Goal: Information Seeking & Learning: Find specific page/section

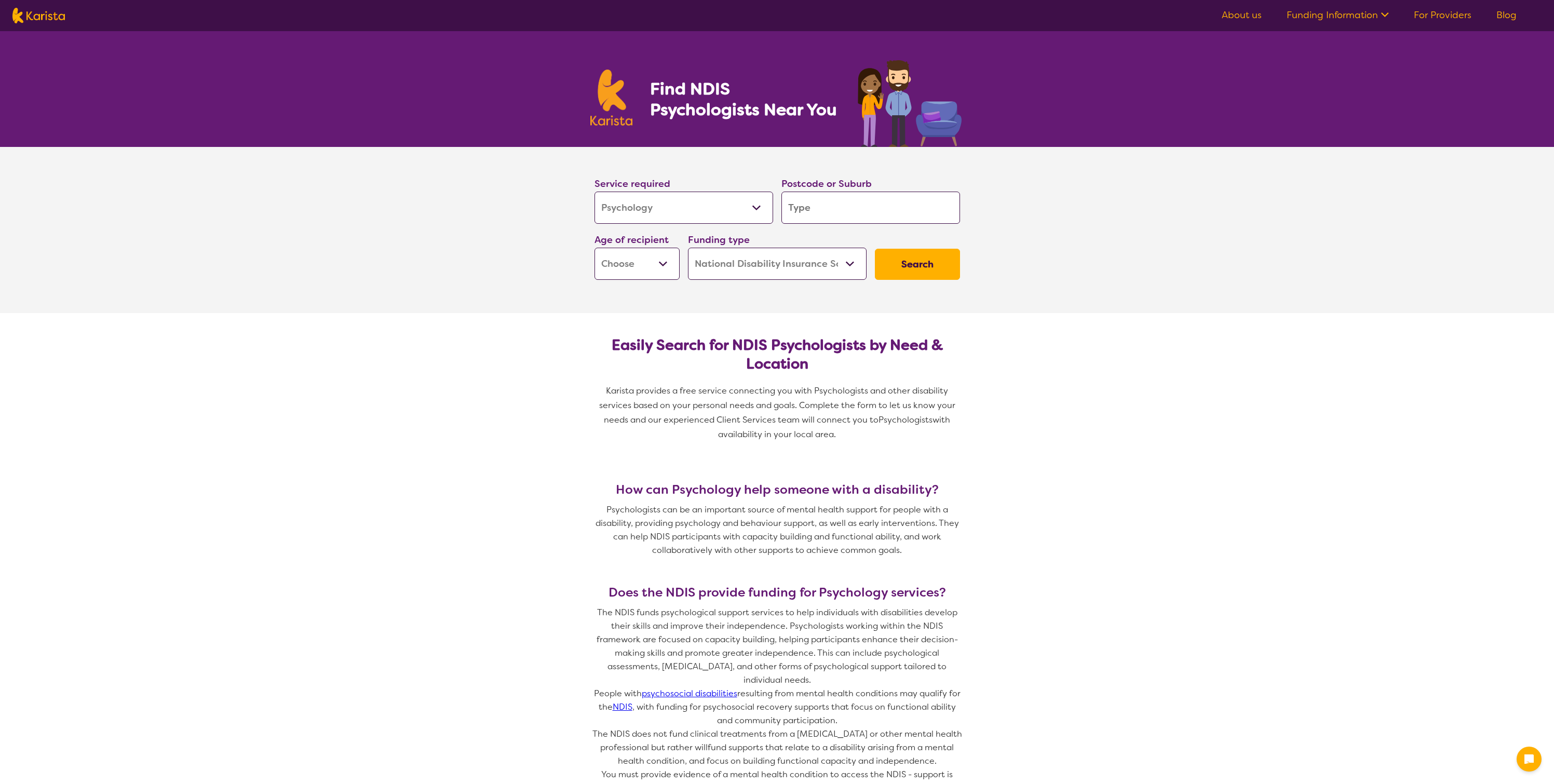
select select "Psychology"
select select "NDIS"
select select "Psychology"
select select "NDIS"
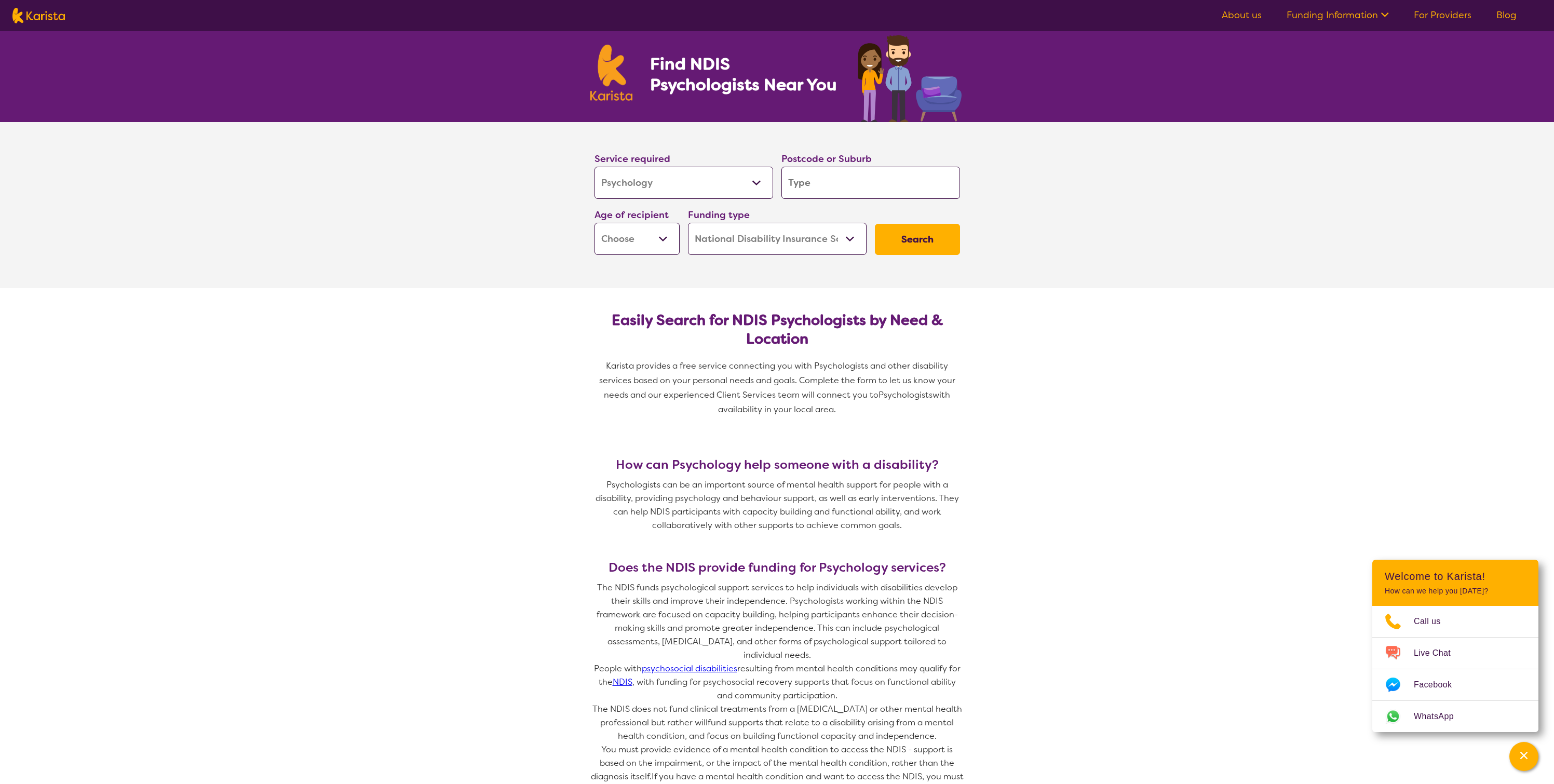
click at [807, 185] on input "search" at bounding box center [871, 182] width 179 height 32
type input "2"
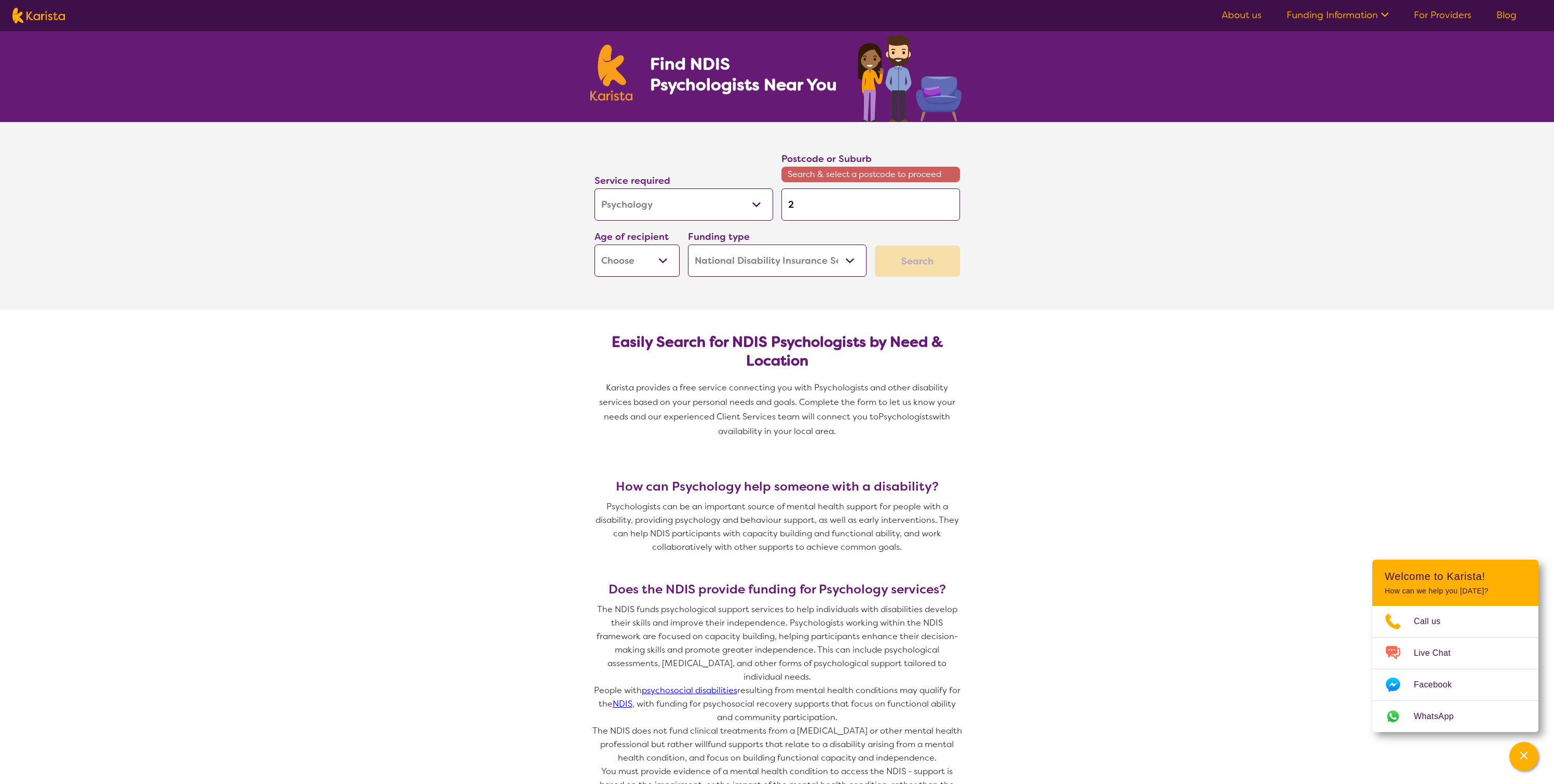
type input "27"
type input "275"
type input "2759"
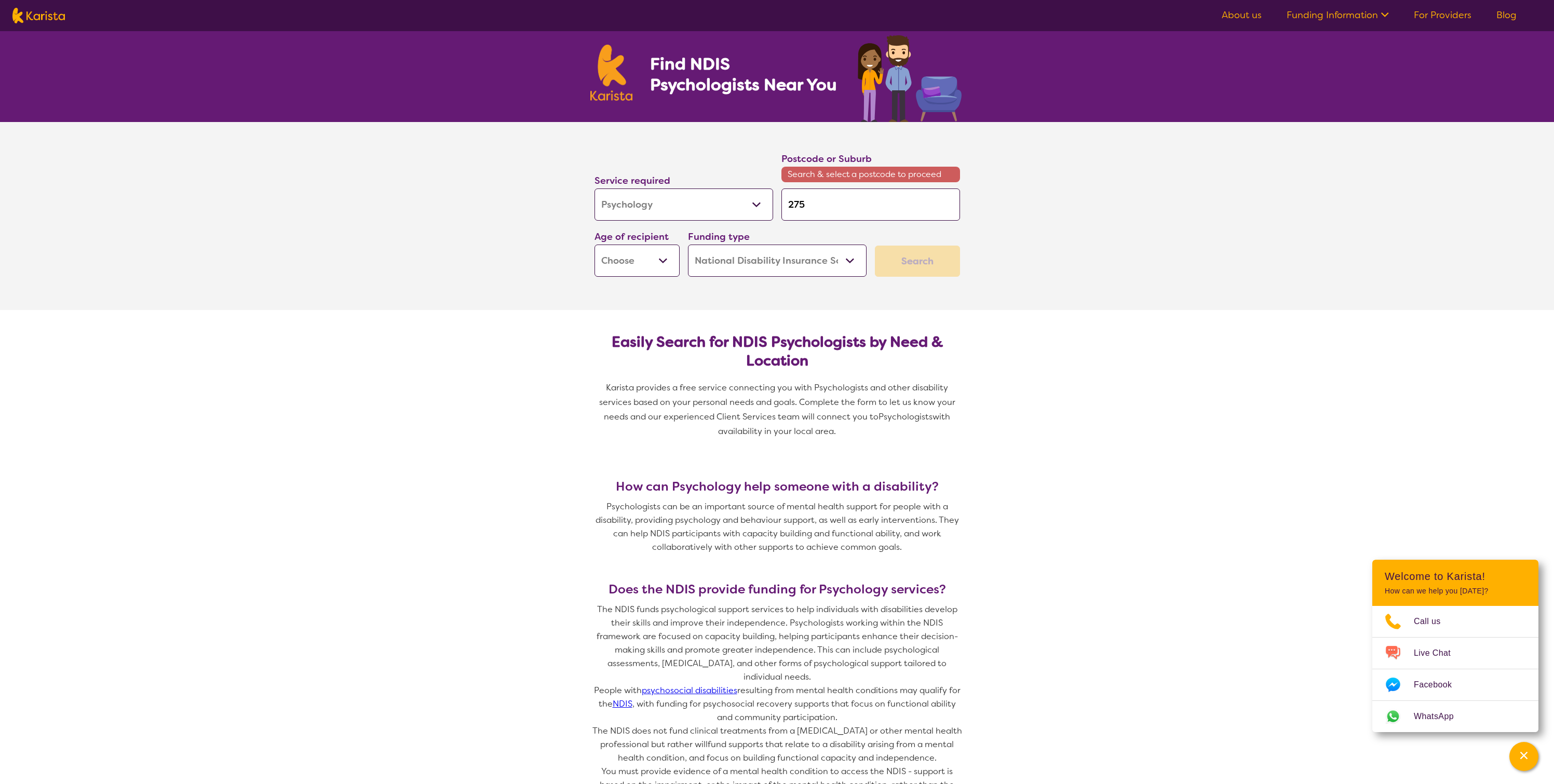
type input "2759"
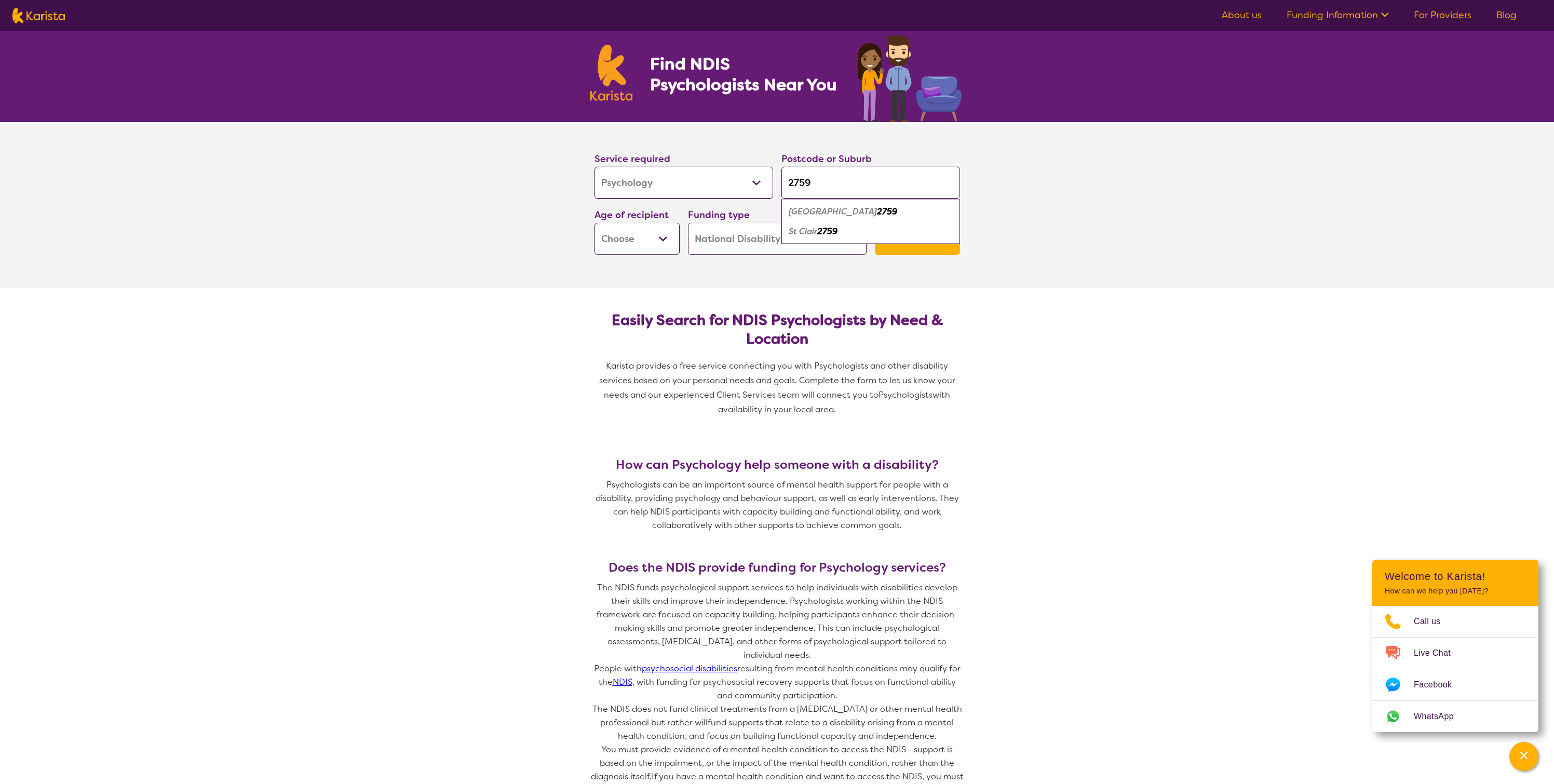
type input "2759"
click at [826, 232] on em "2759" at bounding box center [828, 231] width 21 height 11
click at [658, 240] on select "Early Childhood - 0 to 9 Child - 10 to 11 Adolescent - 12 to 17 Adult - 18 to 6…" at bounding box center [636, 238] width 85 height 32
select select "EC"
click at [594, 223] on select "Early Childhood - 0 to 9 Child - 10 to 11 Adolescent - 12 to 17 Adult - 18 to 6…" at bounding box center [636, 238] width 85 height 32
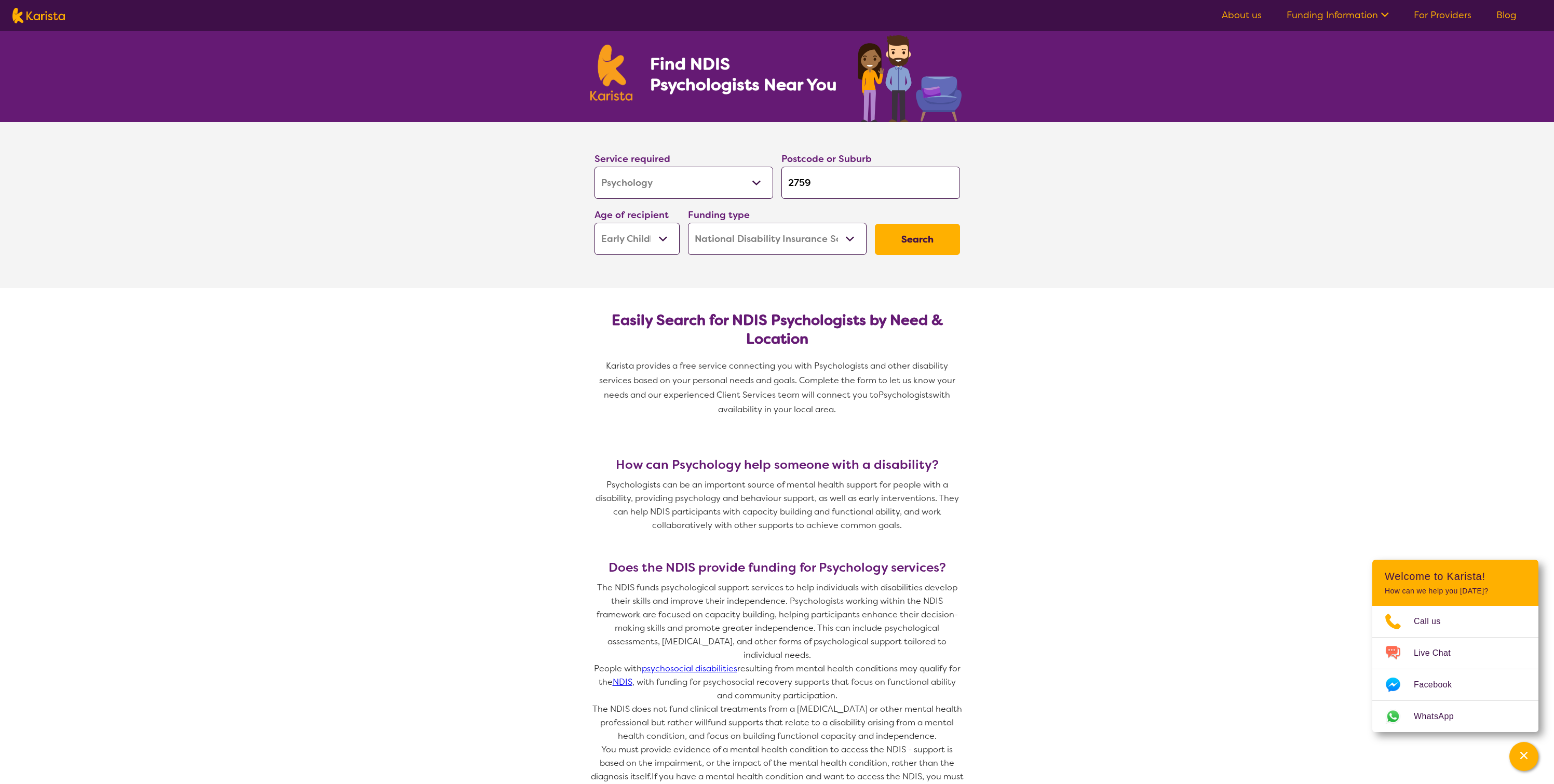
select select "EC"
click at [834, 240] on select "Home Care Package (HCP) National Disability Insurance Scheme (NDIS) I don't know" at bounding box center [777, 238] width 179 height 32
click at [688, 223] on select "Home Care Package (HCP) National Disability Insurance Scheme (NDIS) I don't know" at bounding box center [777, 238] width 179 height 32
click at [925, 238] on button "Search" at bounding box center [917, 239] width 85 height 31
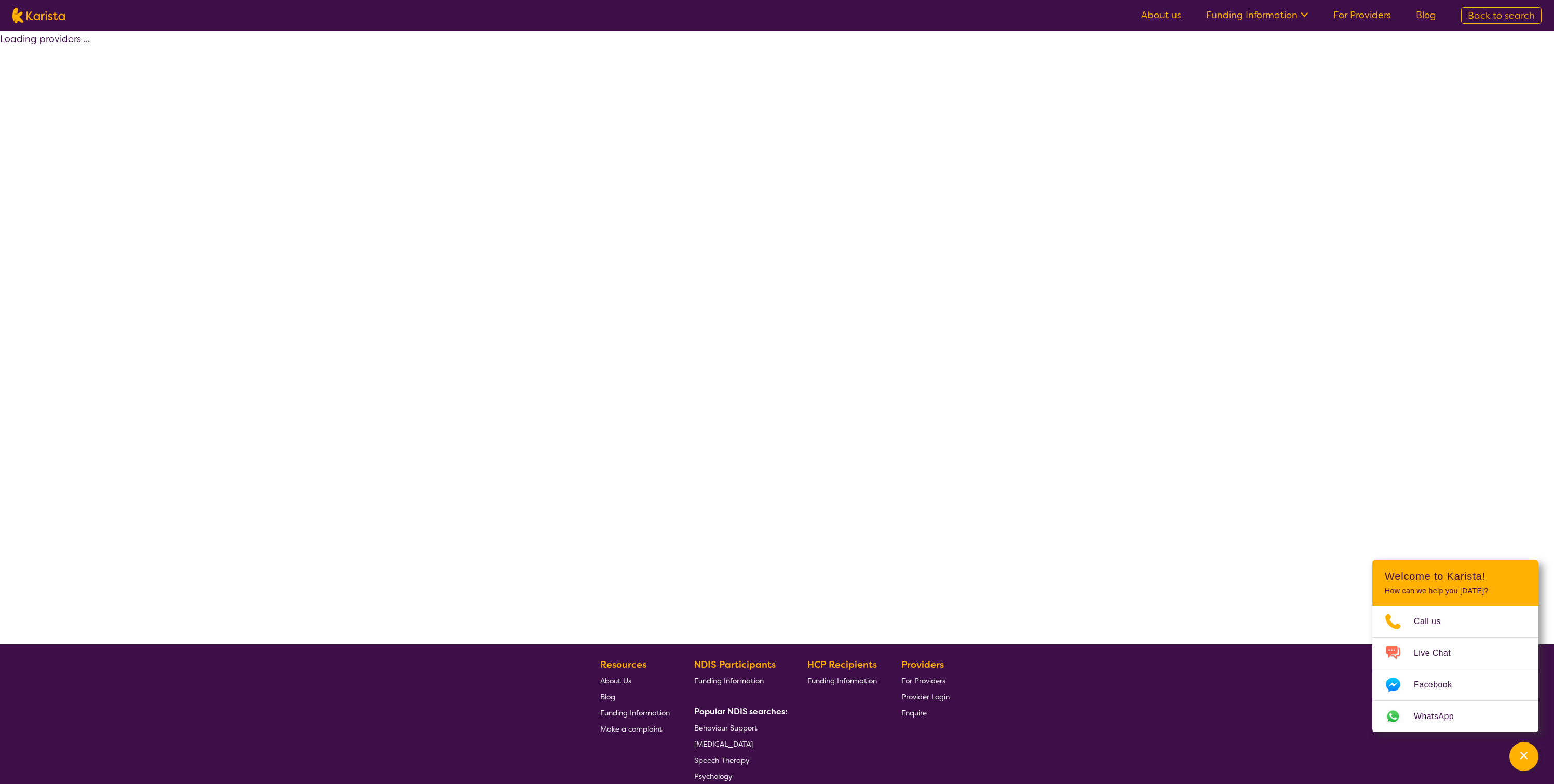
select select "by_score"
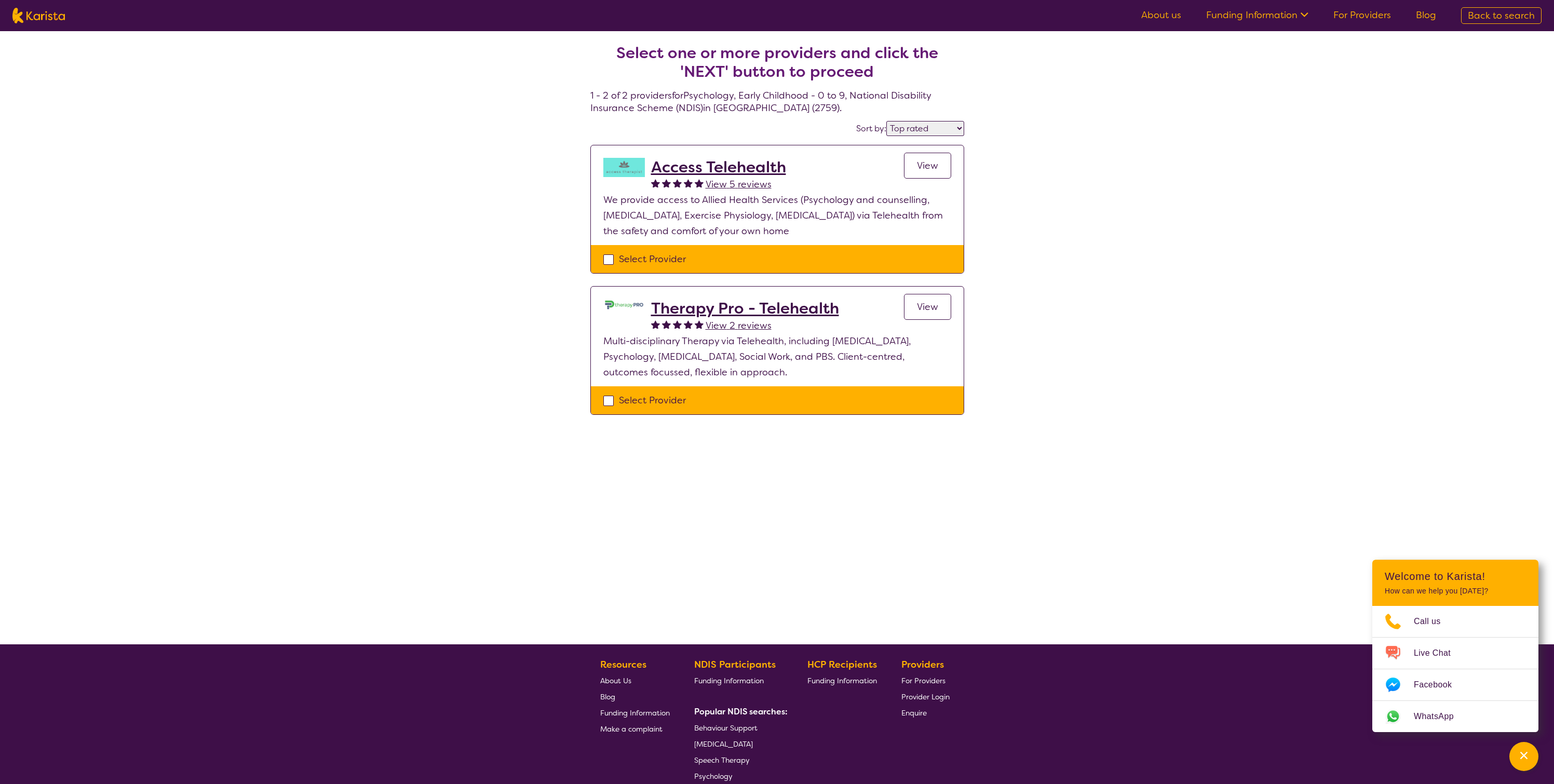
select select "Psychology"
select select "EC"
select select "NDIS"
select select "Psychology"
select select "EC"
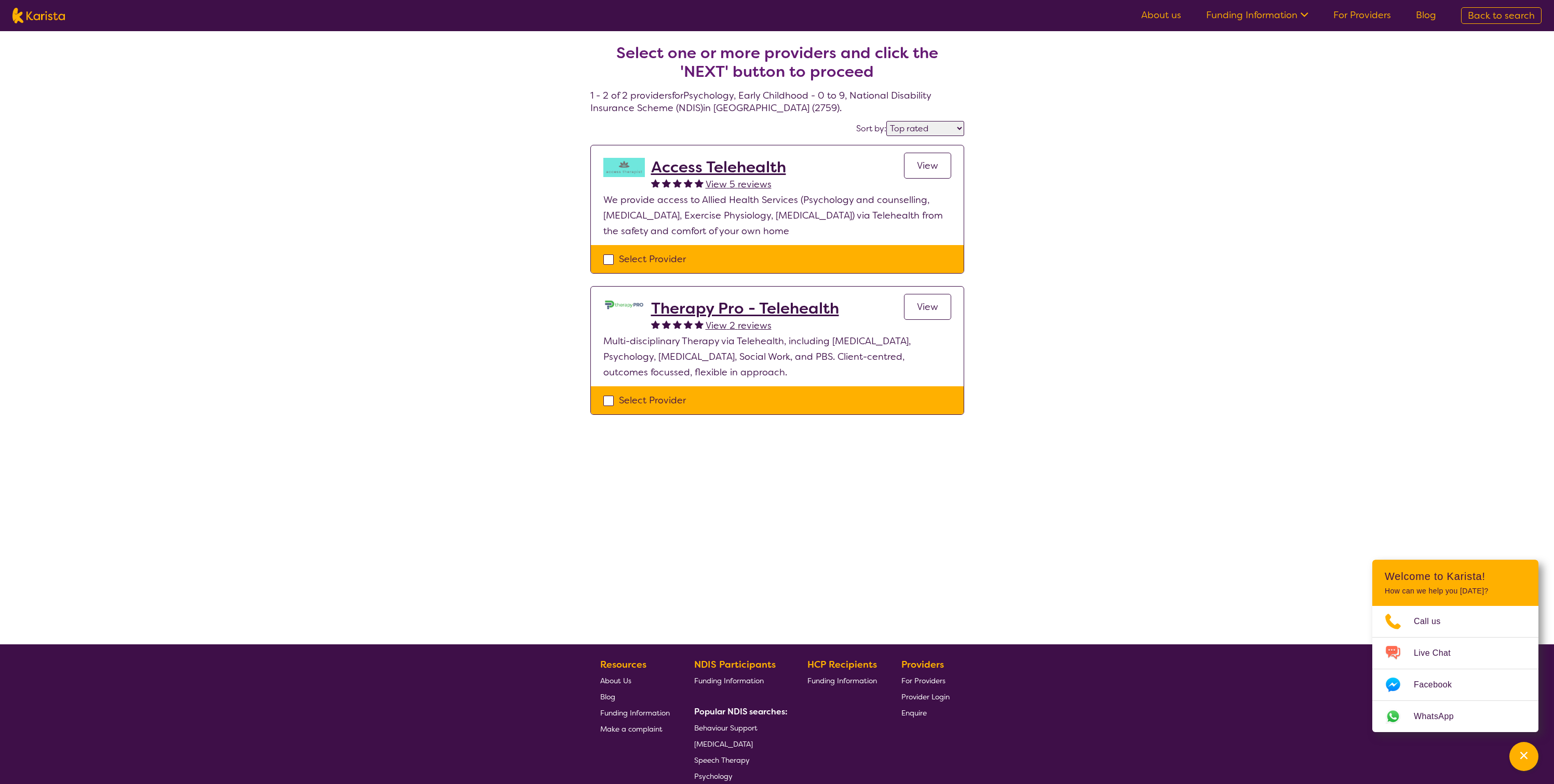
select select "NDIS"
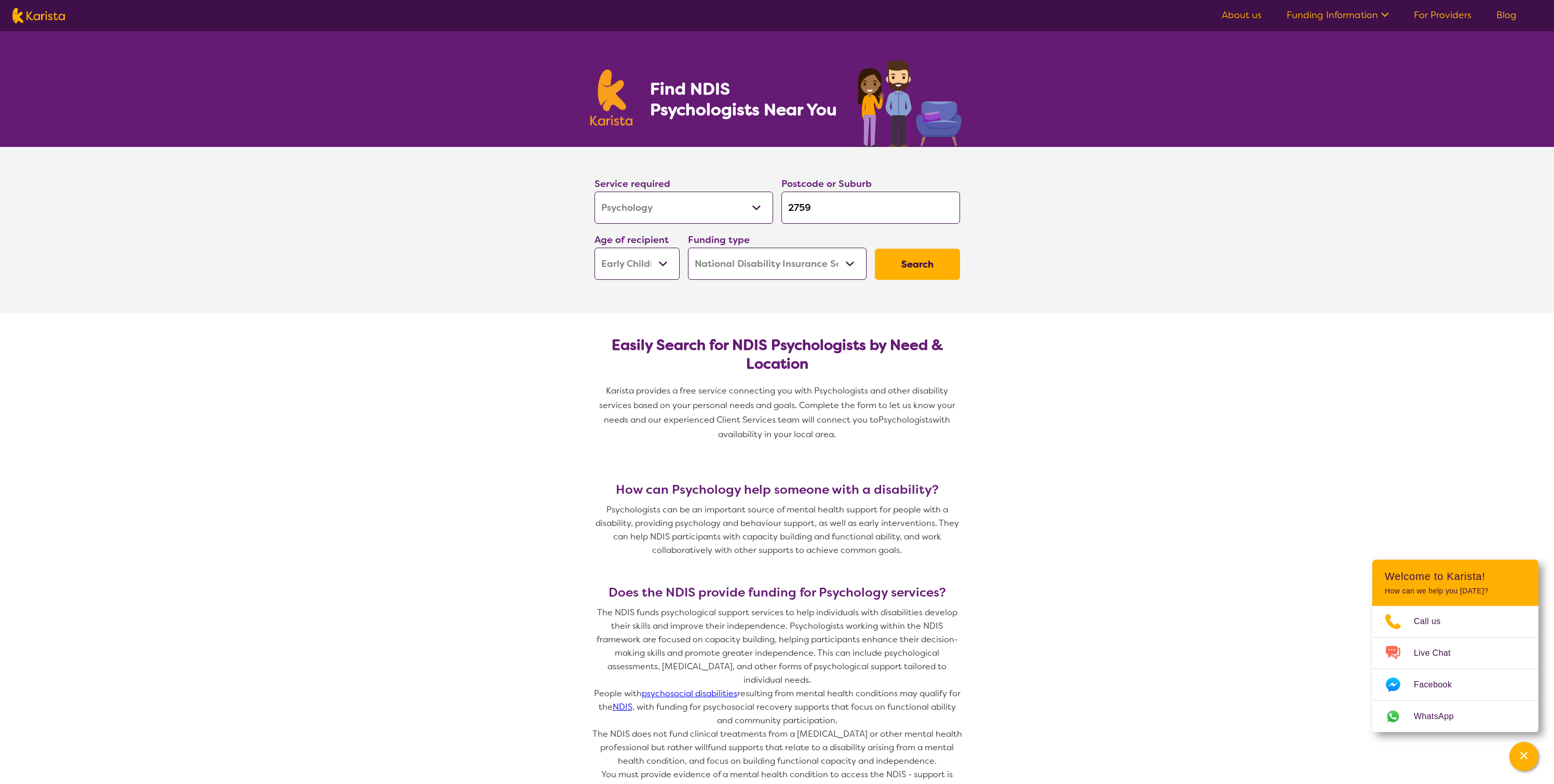
click at [740, 199] on select "Allied Health Assistant Assessment ([MEDICAL_DATA] or [MEDICAL_DATA]) Behaviour…" at bounding box center [683, 207] width 179 height 32
select select "Speech therapy"
click at [594, 192] on select "Allied Health Assistant Assessment ([MEDICAL_DATA] or [MEDICAL_DATA]) Behaviour…" at bounding box center [683, 207] width 179 height 32
select select "Speech therapy"
click at [928, 265] on button "Search" at bounding box center [917, 264] width 85 height 31
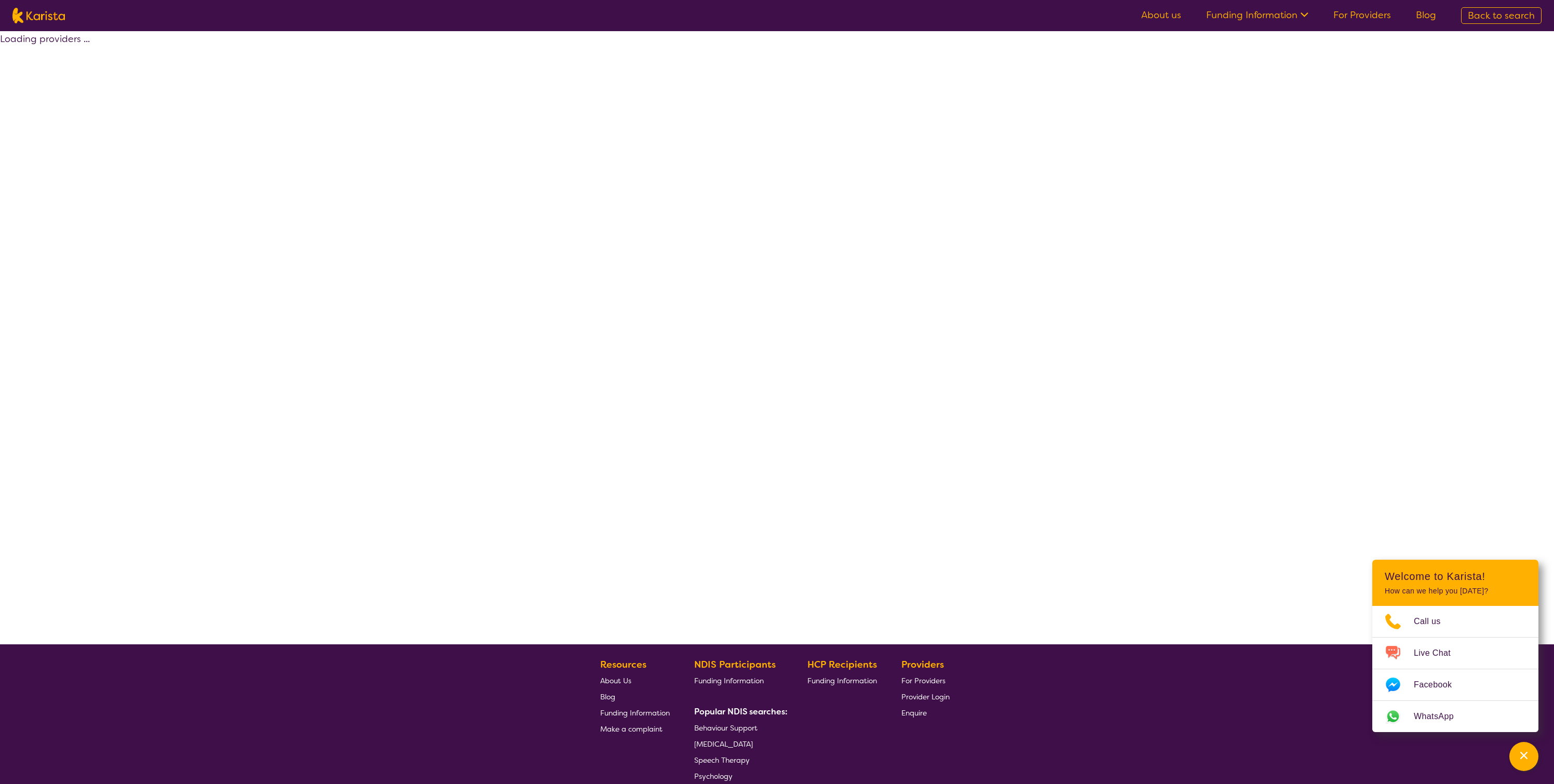
select select "by_score"
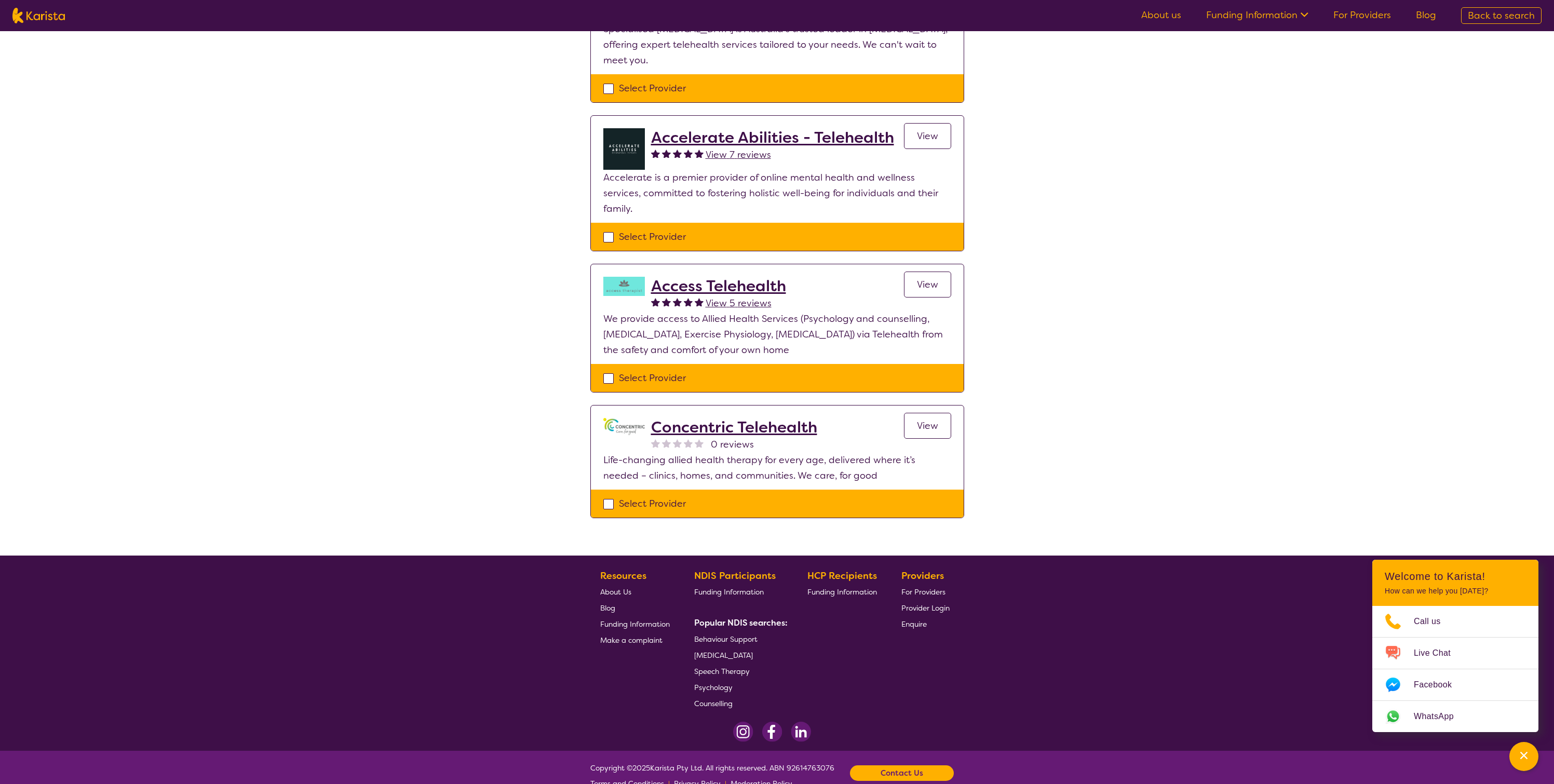
scroll to position [178, 0]
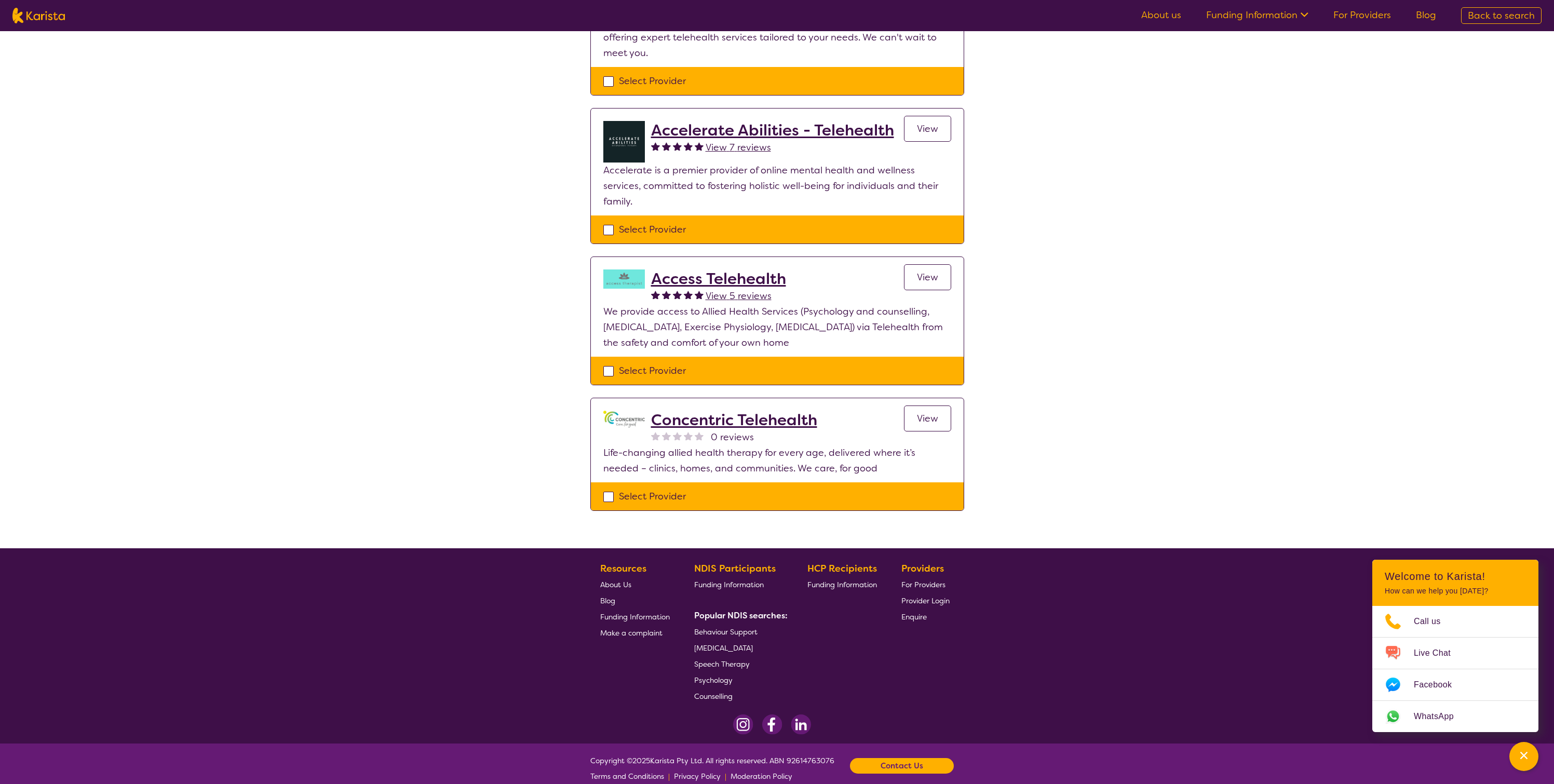
select select "Psychology"
select select "EC"
select select "NDIS"
select select "Psychology"
select select "EC"
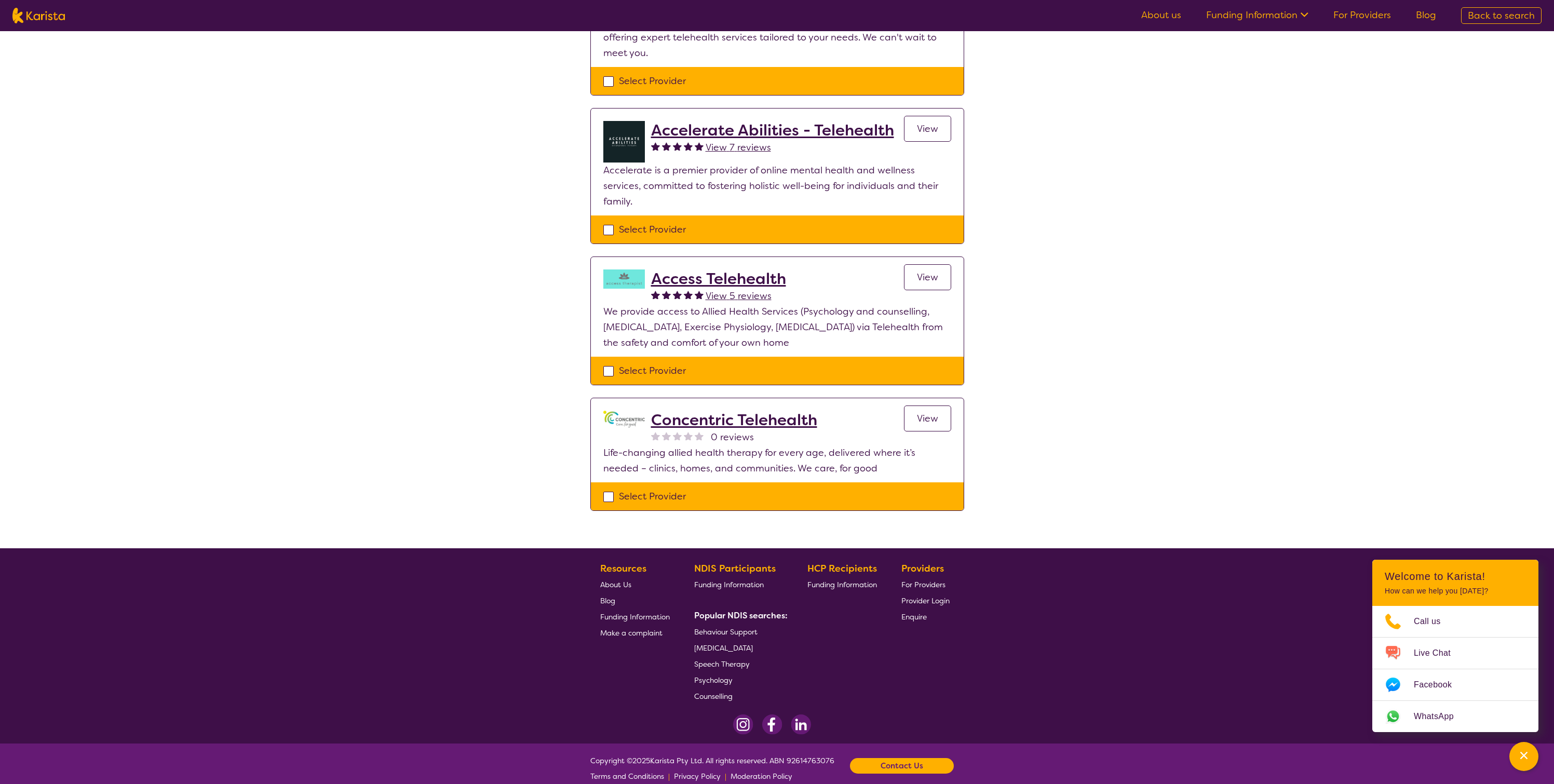
select select "NDIS"
